Goal: Browse casually: Explore the website without a specific task or goal

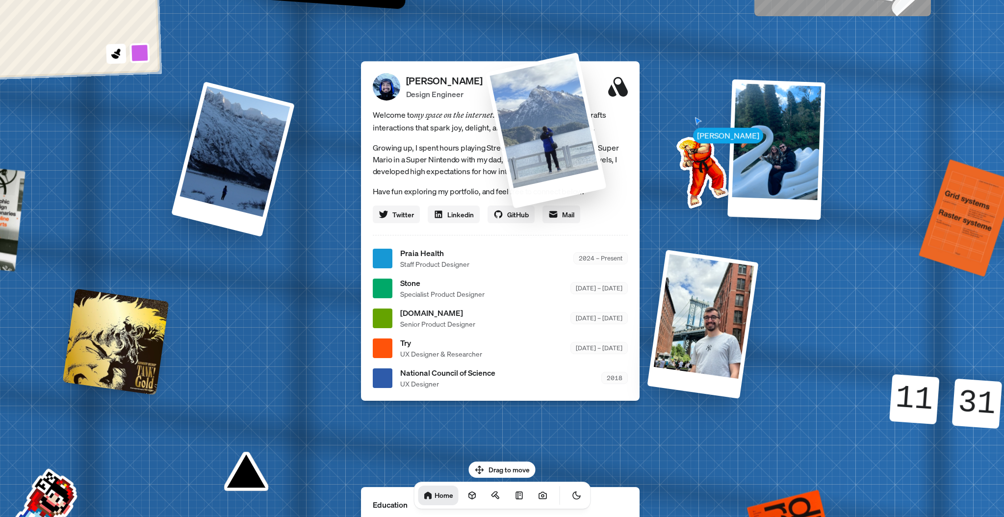
drag, startPoint x: 289, startPoint y: 353, endPoint x: 572, endPoint y: 196, distance: 323.6
click at [572, 196] on div at bounding box center [546, 130] width 122 height 156
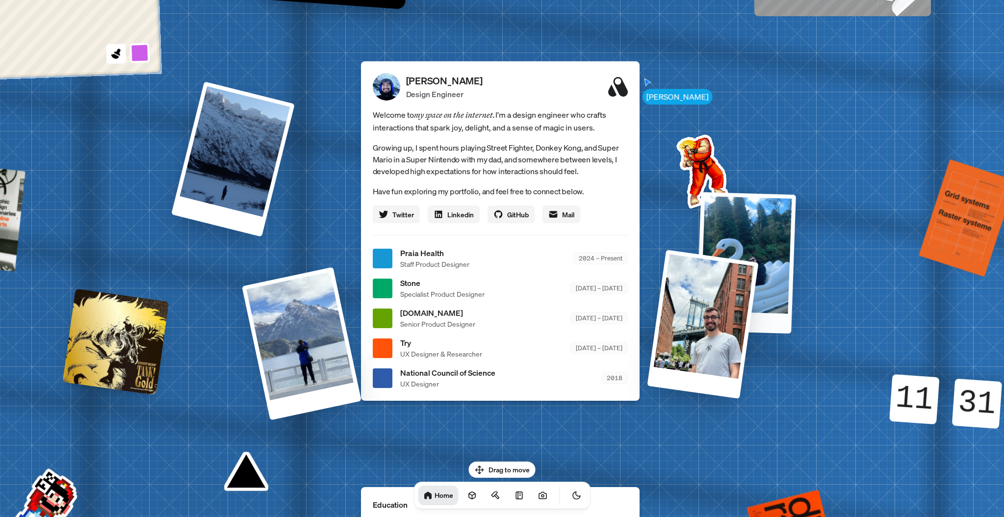
drag, startPoint x: 793, startPoint y: 189, endPoint x: 765, endPoint y: 373, distance: 185.5
click at [766, 333] on div at bounding box center [746, 262] width 100 height 141
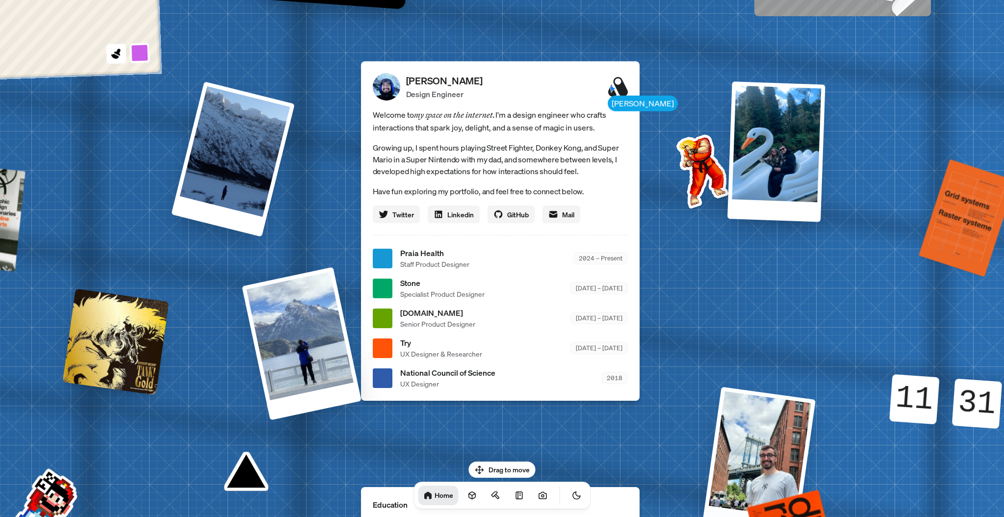
drag, startPoint x: 700, startPoint y: 353, endPoint x: 779, endPoint y: 493, distance: 160.8
click at [779, 493] on div at bounding box center [758, 462] width 113 height 151
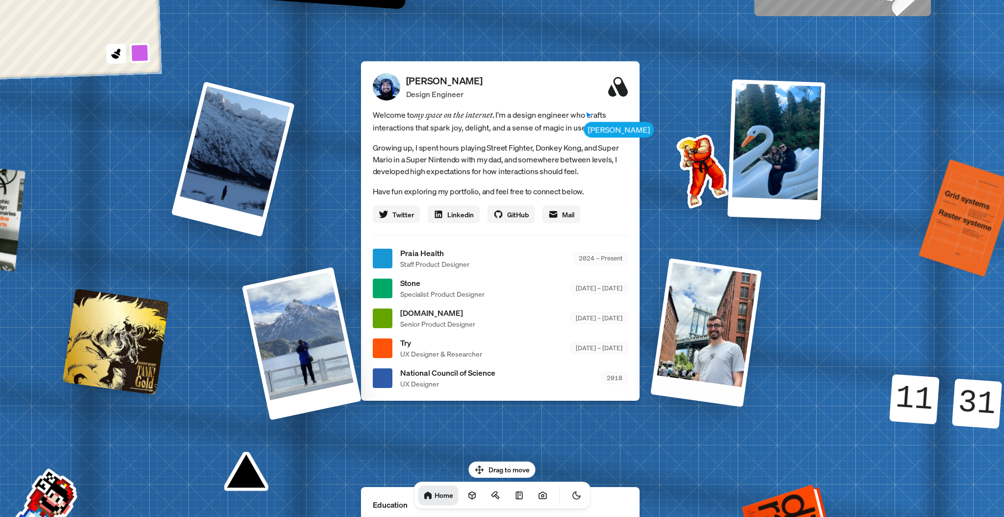
drag, startPoint x: 792, startPoint y: 515, endPoint x: 799, endPoint y: 494, distance: 22.3
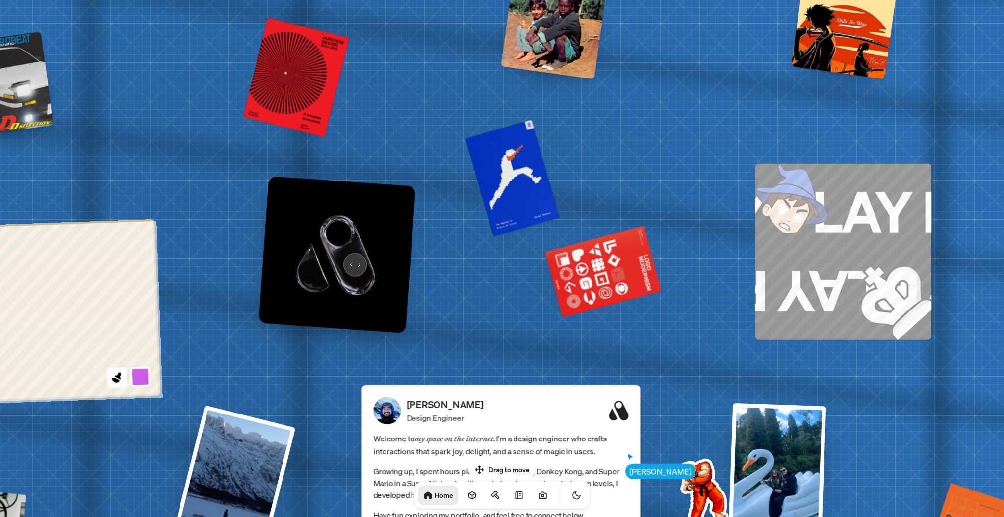
drag, startPoint x: 354, startPoint y: 258, endPoint x: 189, endPoint y: 234, distance: 166.5
click at [258, 234] on img at bounding box center [336, 254] width 157 height 157
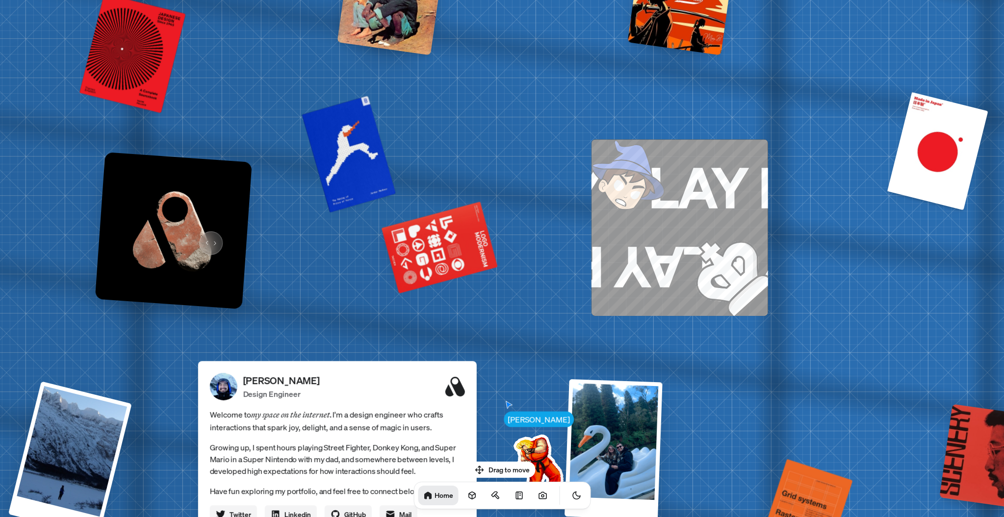
click at [206, 235] on img at bounding box center [173, 230] width 157 height 157
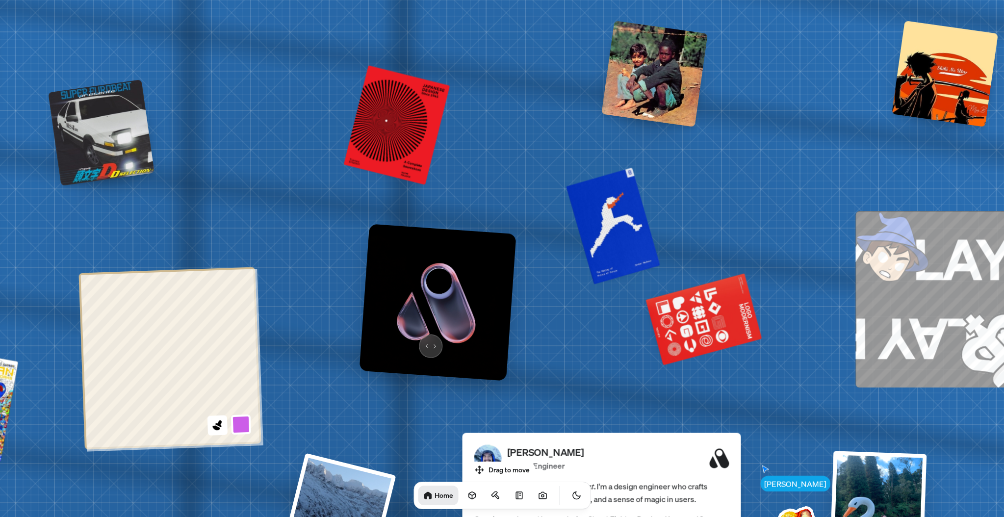
drag, startPoint x: 267, startPoint y: 270, endPoint x: 428, endPoint y: 341, distance: 176.5
click at [428, 341] on img at bounding box center [437, 302] width 157 height 157
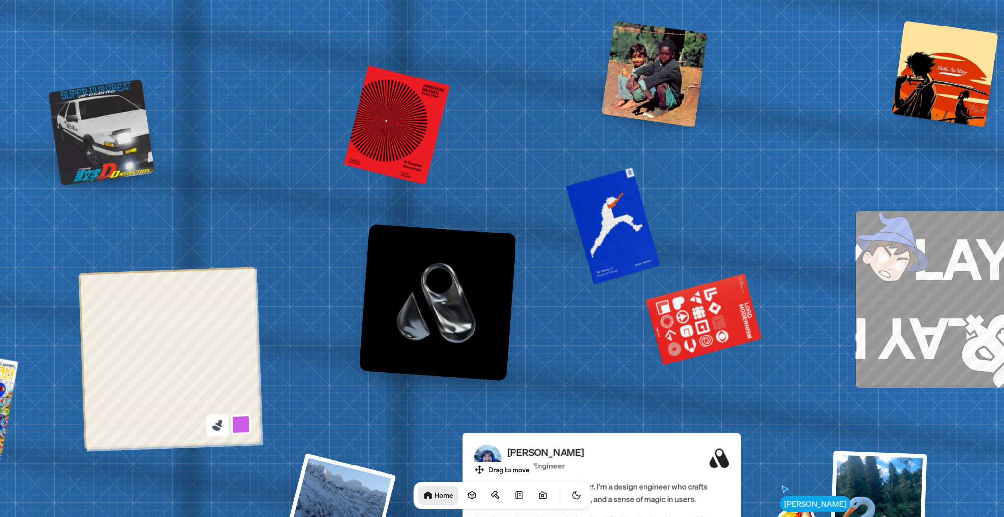
click at [218, 422] on icon at bounding box center [216, 425] width 13 height 13
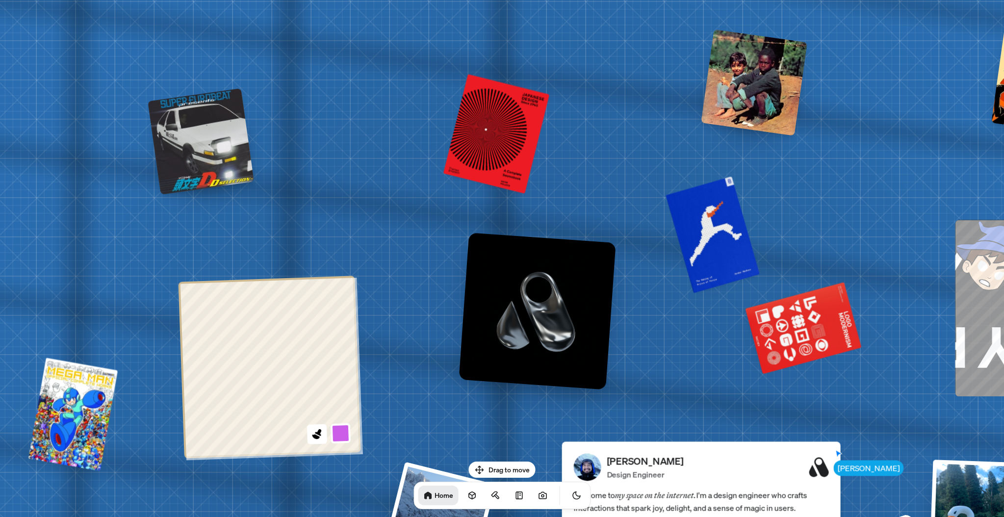
drag, startPoint x: 115, startPoint y: 152, endPoint x: 193, endPoint y: 161, distance: 78.0
click at [193, 161] on div at bounding box center [201, 141] width 106 height 106
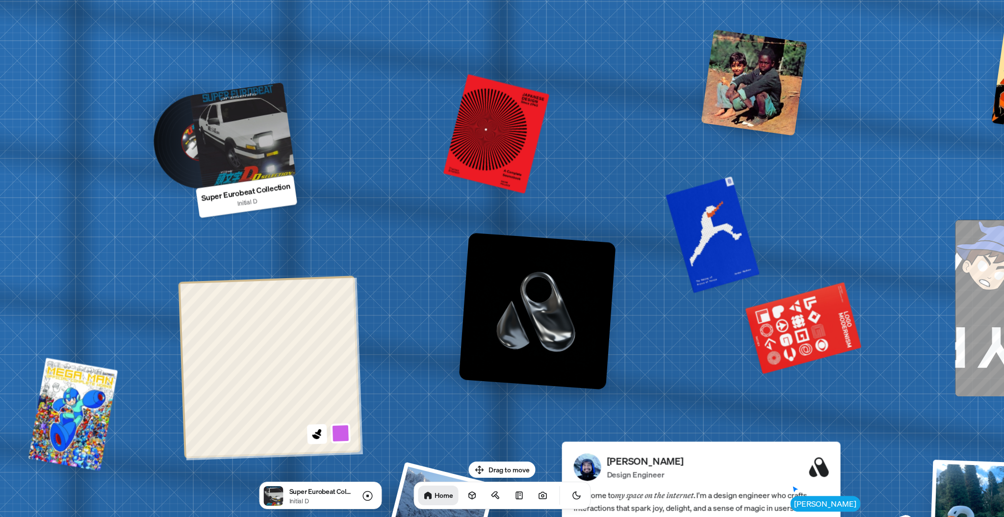
click at [251, 167] on div at bounding box center [242, 135] width 106 height 106
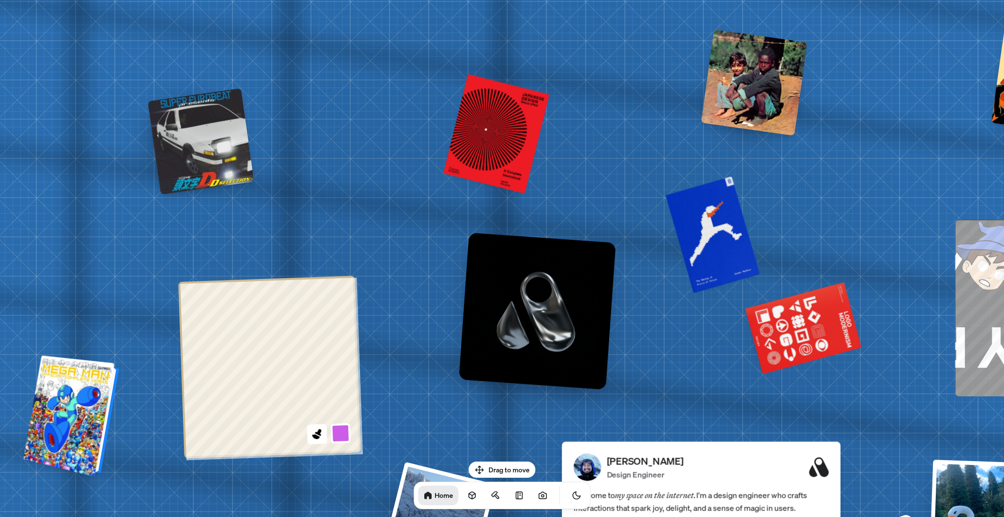
click at [99, 415] on div at bounding box center [72, 416] width 88 height 117
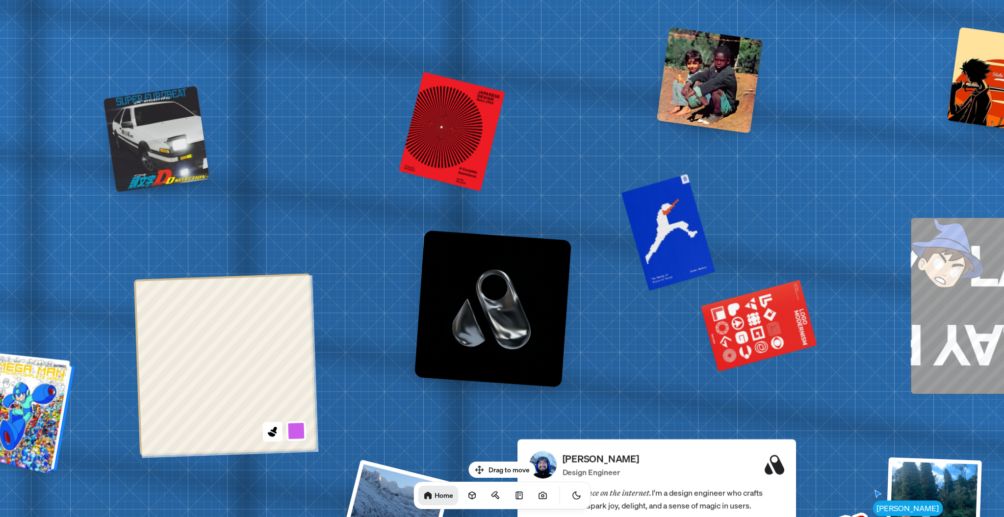
drag, startPoint x: 93, startPoint y: 462, endPoint x: 35, endPoint y: 460, distance: 57.9
click at [36, 460] on div at bounding box center [28, 414] width 88 height 117
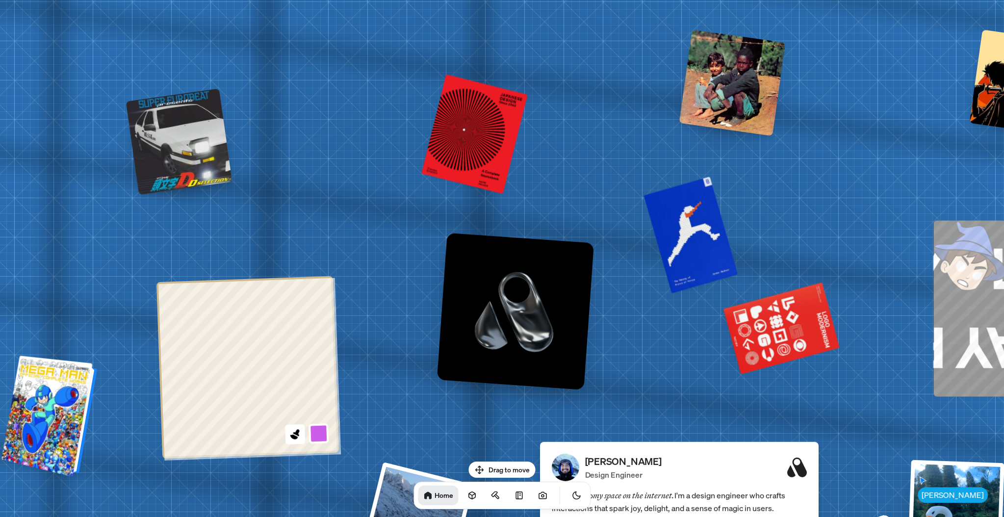
drag, startPoint x: 36, startPoint y: 460, endPoint x: 153, endPoint y: 462, distance: 116.7
click at [95, 462] on div at bounding box center [51, 416] width 88 height 117
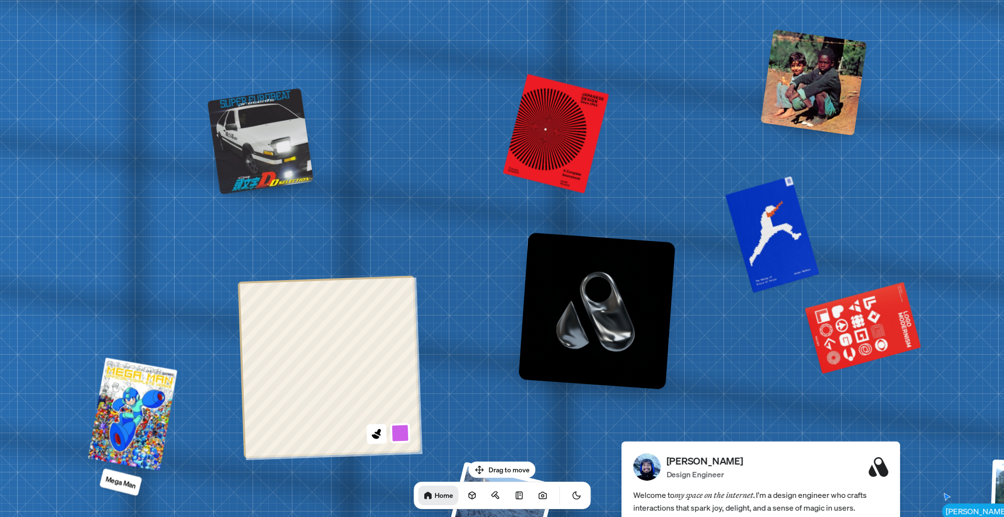
click at [127, 485] on p "Mega Man" at bounding box center [120, 482] width 33 height 18
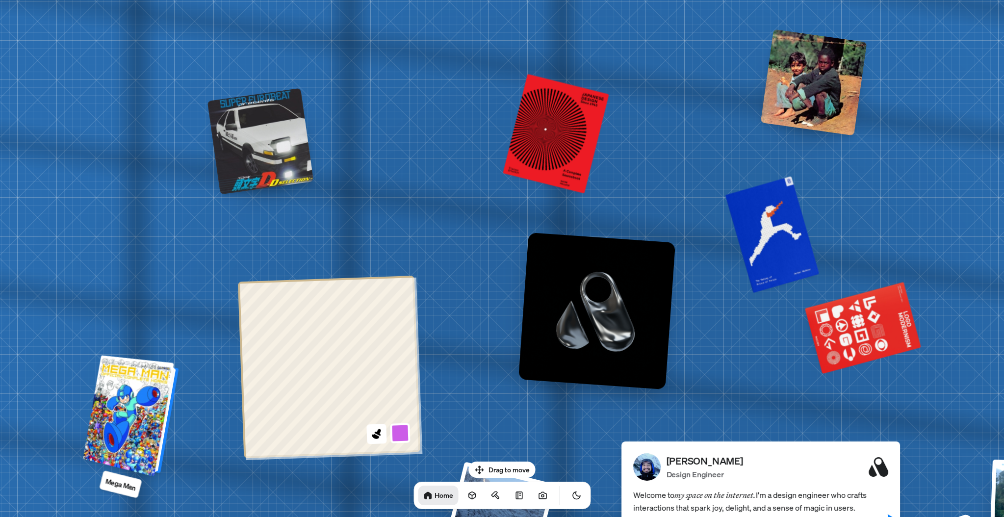
click at [138, 407] on div at bounding box center [132, 416] width 88 height 117
